Goal: Transaction & Acquisition: Purchase product/service

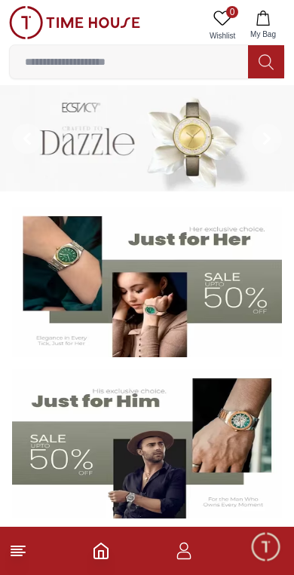
click at [68, 433] on img at bounding box center [147, 444] width 270 height 150
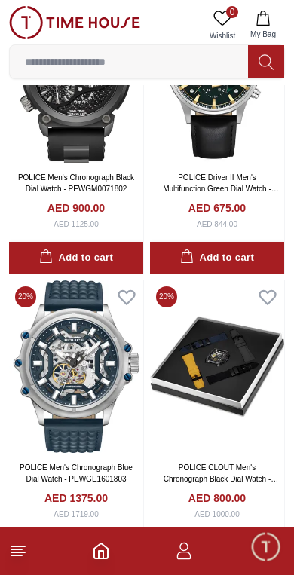
scroll to position [2504, 0]
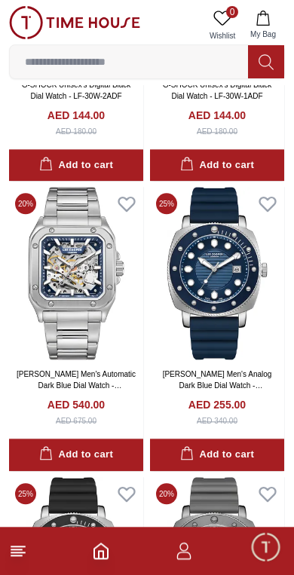
scroll to position [4593, 0]
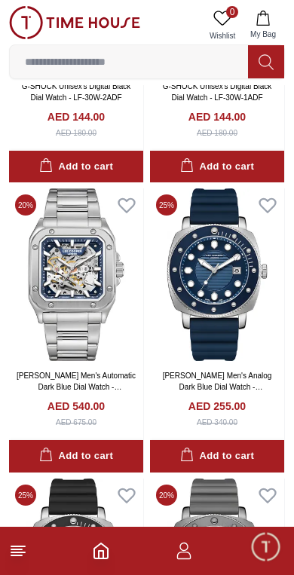
click at [202, 289] on img at bounding box center [217, 274] width 134 height 173
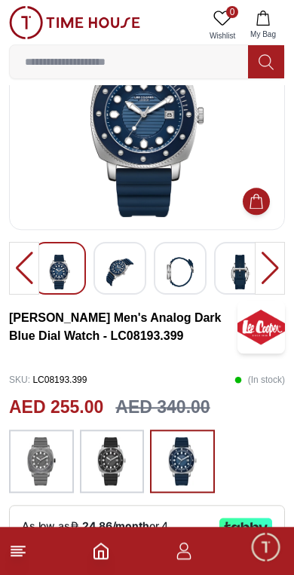
scroll to position [90, 0]
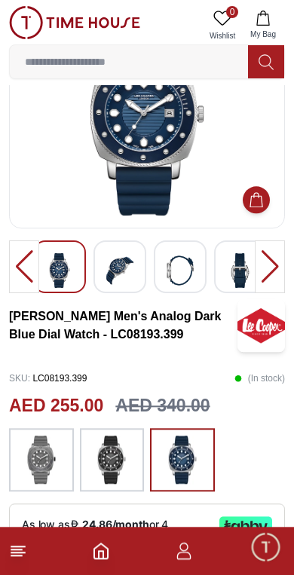
click at [33, 445] on img at bounding box center [42, 460] width 38 height 48
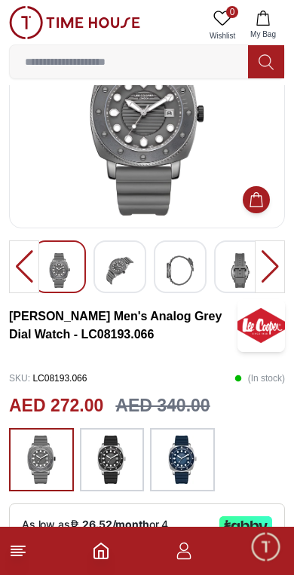
click at [177, 455] on img at bounding box center [183, 460] width 38 height 48
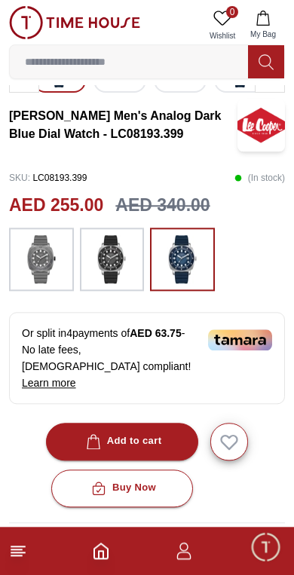
scroll to position [297, 0]
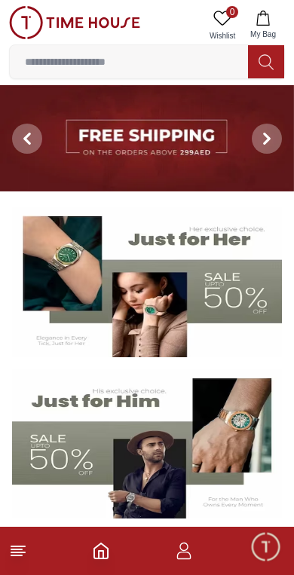
click at [99, 555] on polyline "Home" at bounding box center [101, 555] width 5 height 8
click at [20, 553] on line at bounding box center [18, 553] width 14 height 0
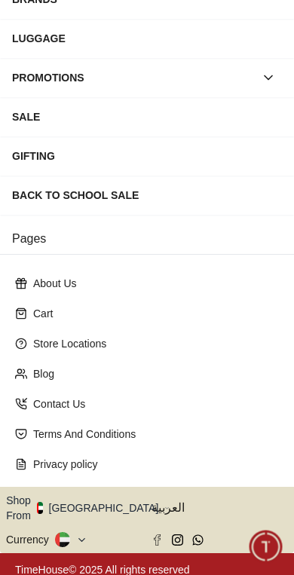
scroll to position [234, 0]
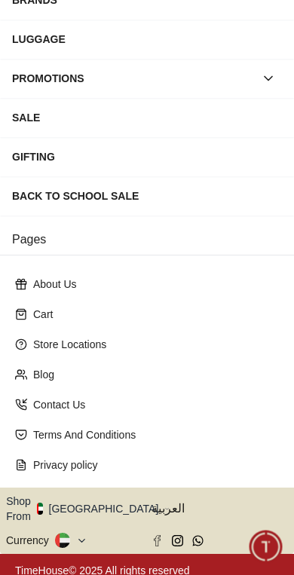
click at [100, 504] on button "Shop From UAE" at bounding box center [88, 509] width 164 height 30
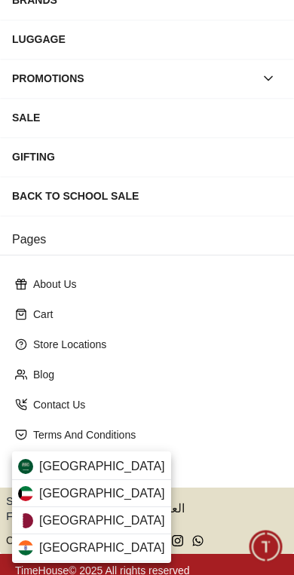
click at [109, 514] on div "Qatar" at bounding box center [91, 520] width 159 height 27
